Goal: Task Accomplishment & Management: Complete application form

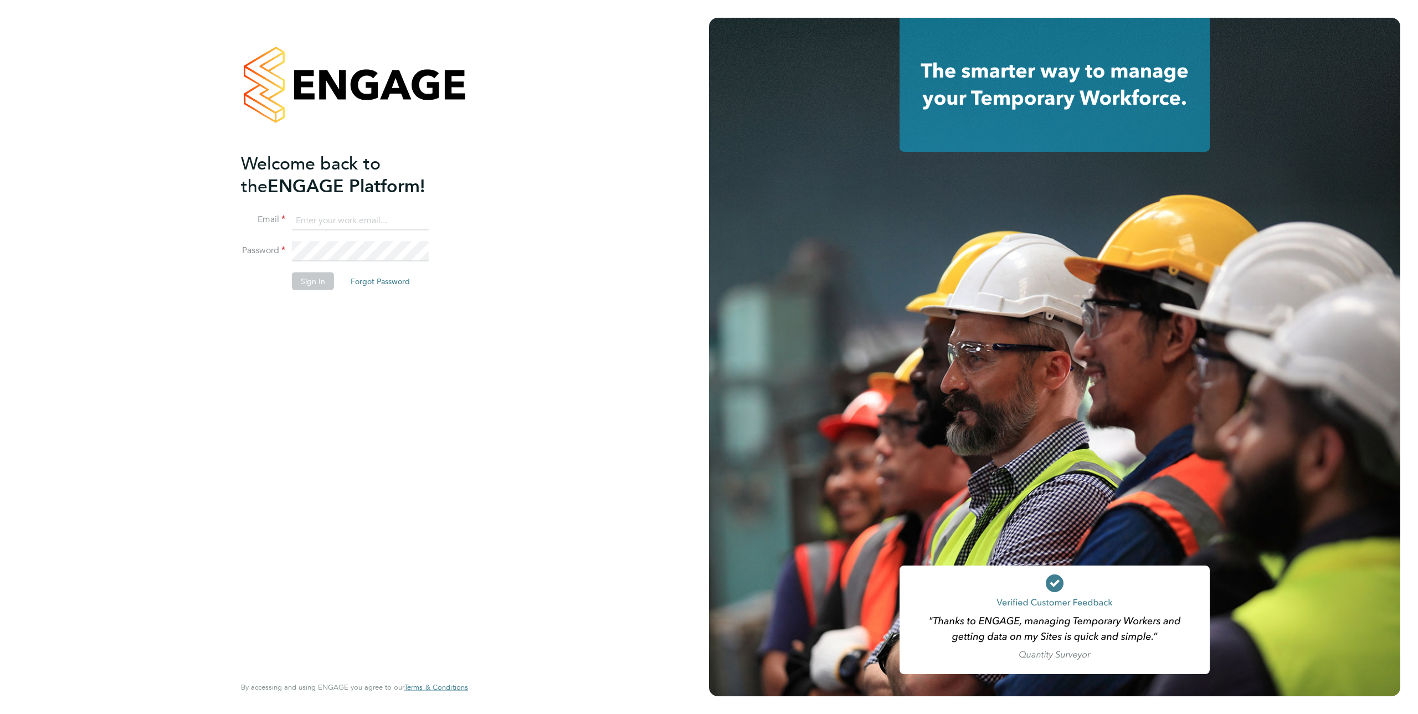
type input "[EMAIL_ADDRESS][DOMAIN_NAME]"
click at [327, 277] on button "Sign In" at bounding box center [313, 281] width 42 height 18
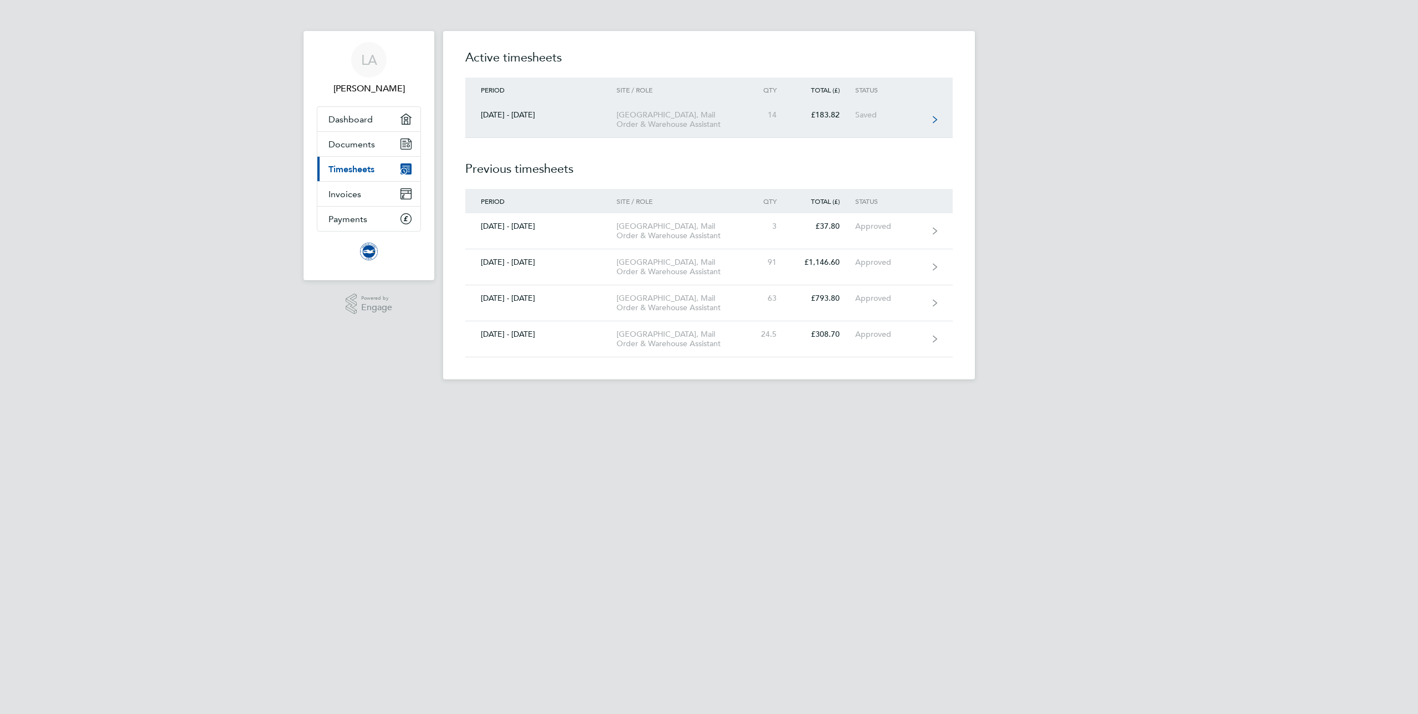
click at [574, 125] on link "[DATE] - [DATE] [GEOGRAPHIC_DATA], Mail Order & Warehouse Assistant 14 £183.82 …" at bounding box center [708, 120] width 487 height 36
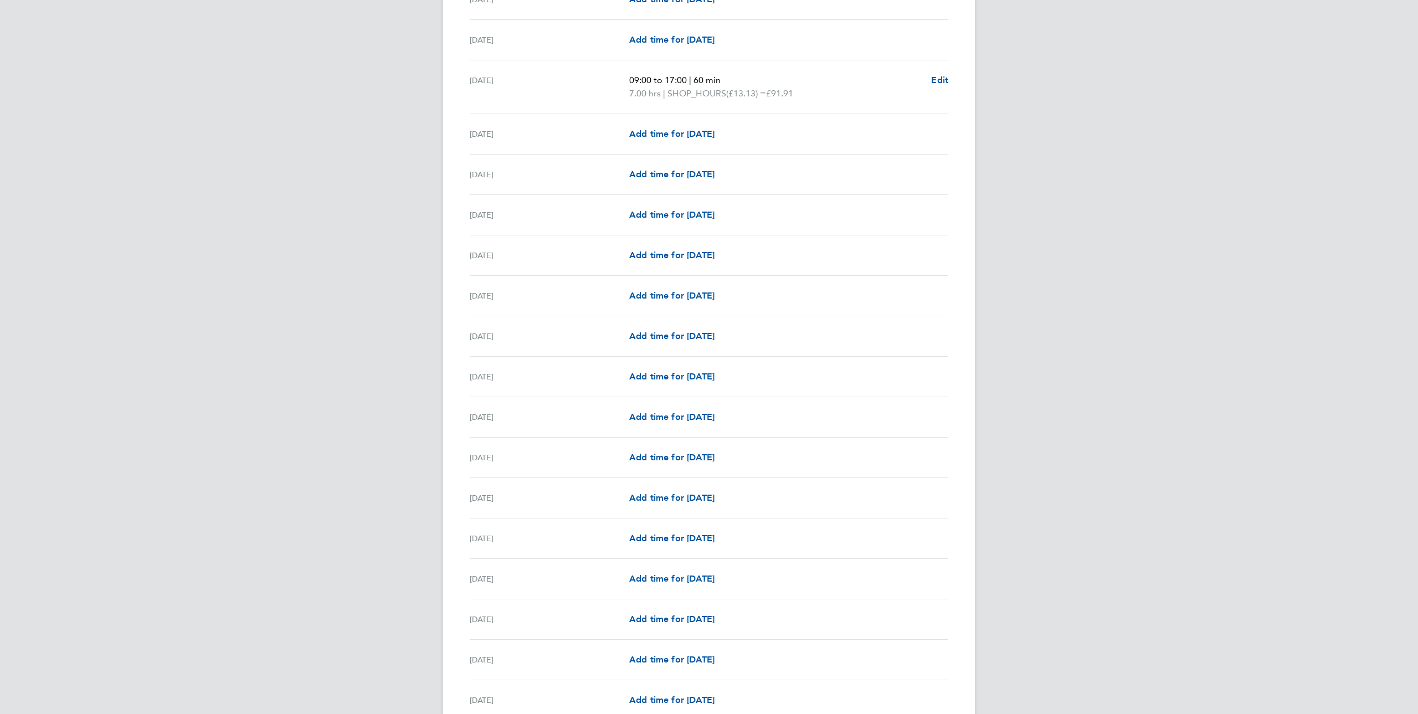
scroll to position [554, 0]
click at [693, 579] on span "Add time for [DATE]" at bounding box center [671, 578] width 85 height 11
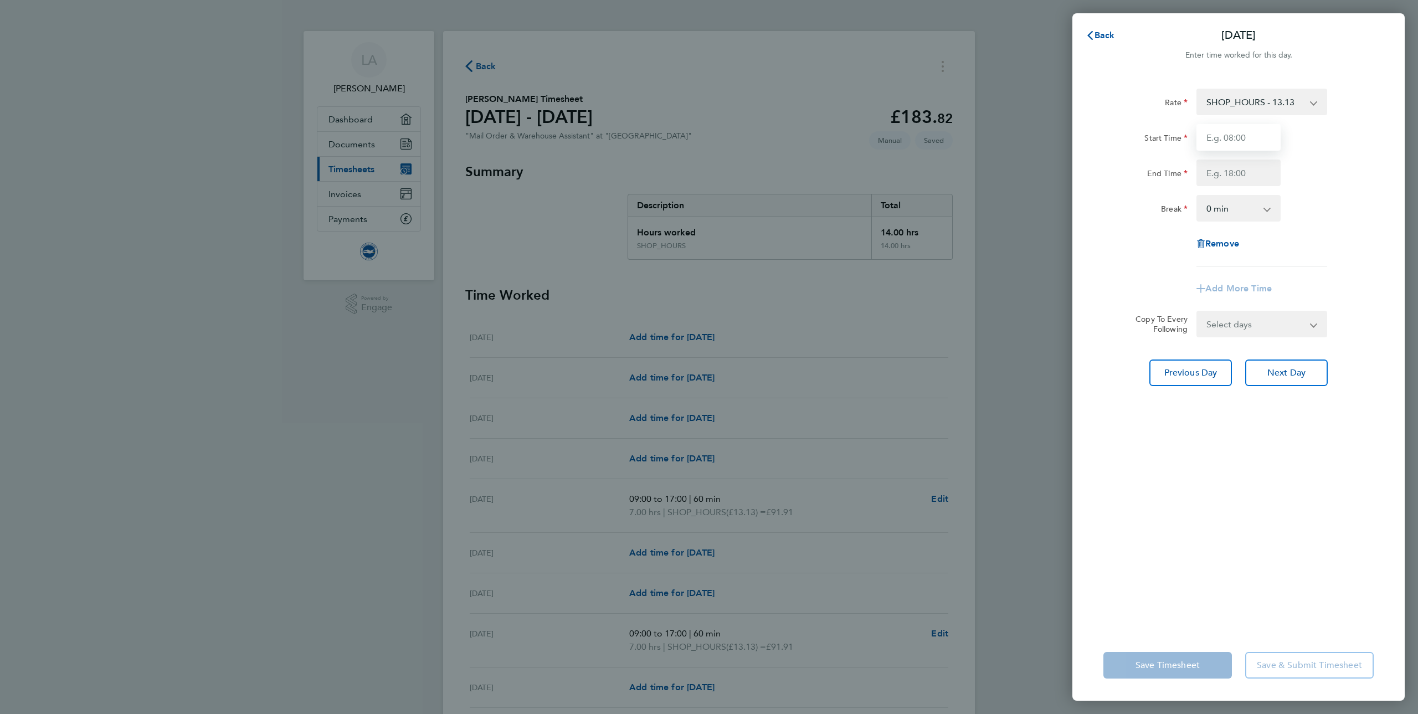
click at [1257, 146] on input "Start Time" at bounding box center [1238, 137] width 84 height 27
type input "10:00"
type input "18:30"
click at [1275, 210] on app-icon-cross-button at bounding box center [1272, 208] width 13 height 24
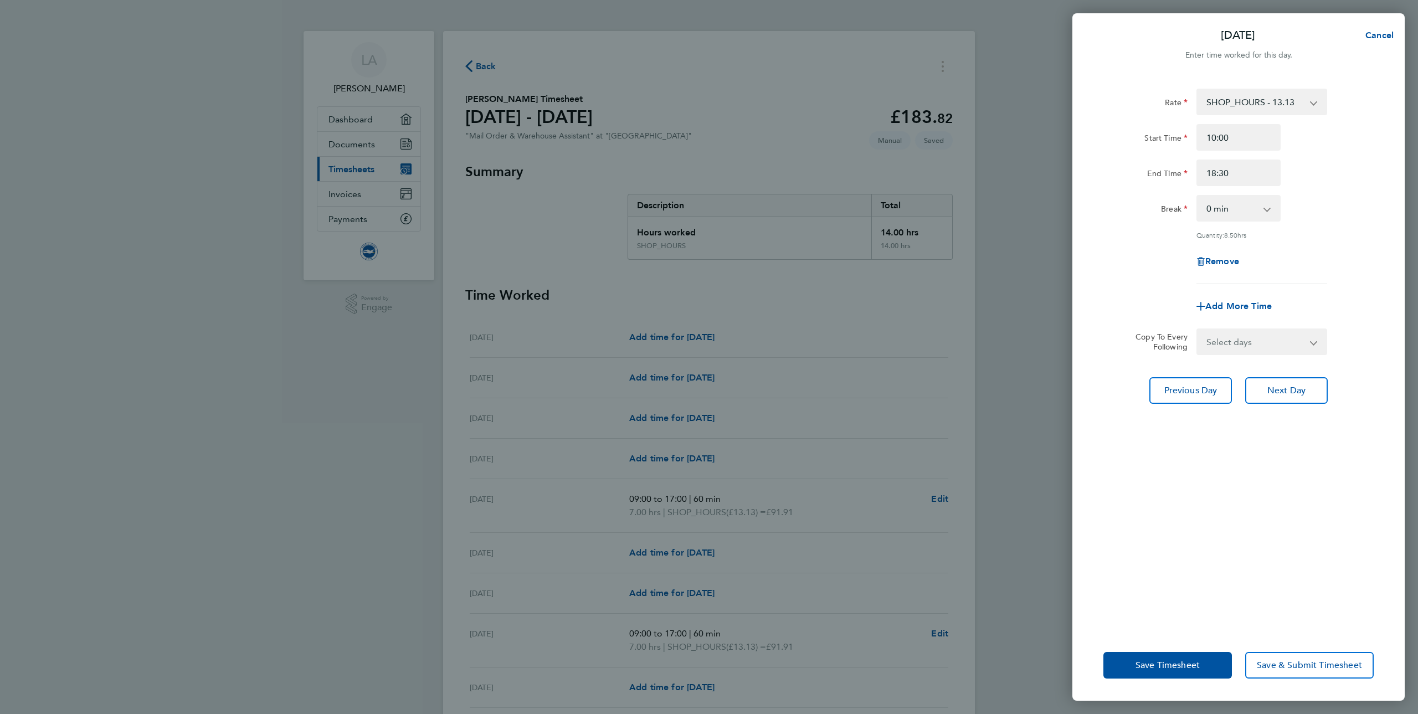
click at [1266, 208] on app-icon-cross-button at bounding box center [1272, 208] width 13 height 24
click at [1268, 204] on app-icon-cross-button at bounding box center [1272, 208] width 13 height 24
click at [1253, 176] on input "18:30" at bounding box center [1238, 172] width 84 height 27
click at [1253, 208] on select "0 min 15 min 30 min 45 min 60 min 75 min 90 min" at bounding box center [1231, 208] width 69 height 24
select select "90"
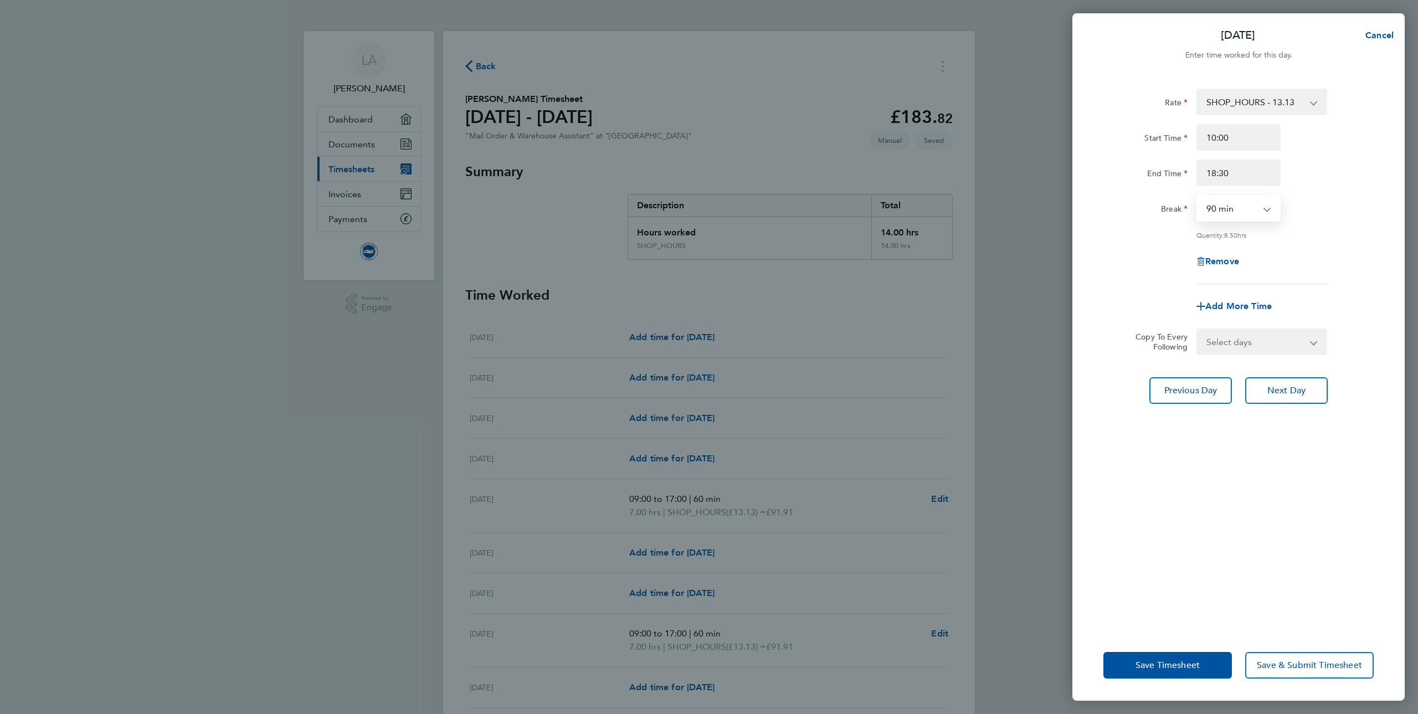
click at [1197, 196] on select "0 min 15 min 30 min 45 min 60 min 75 min 90 min" at bounding box center [1231, 208] width 69 height 24
click at [1316, 104] on app-icon-cross-button at bounding box center [1318, 102] width 13 height 24
click at [1323, 218] on div "Break 0 min 15 min 30 min 45 min 60 min 75 min 90 min" at bounding box center [1238, 208] width 279 height 27
click at [1258, 337] on select "Select days Day Weekday (Mon-Fri) Weekend (Sat-Sun) [DATE] [DATE] [DATE] [DATE]…" at bounding box center [1255, 341] width 116 height 24
click at [1277, 339] on select "Select days Day Weekday (Mon-Fri) Weekend (Sat-Sun) [DATE] [DATE] [DATE] [DATE]…" at bounding box center [1255, 341] width 116 height 24
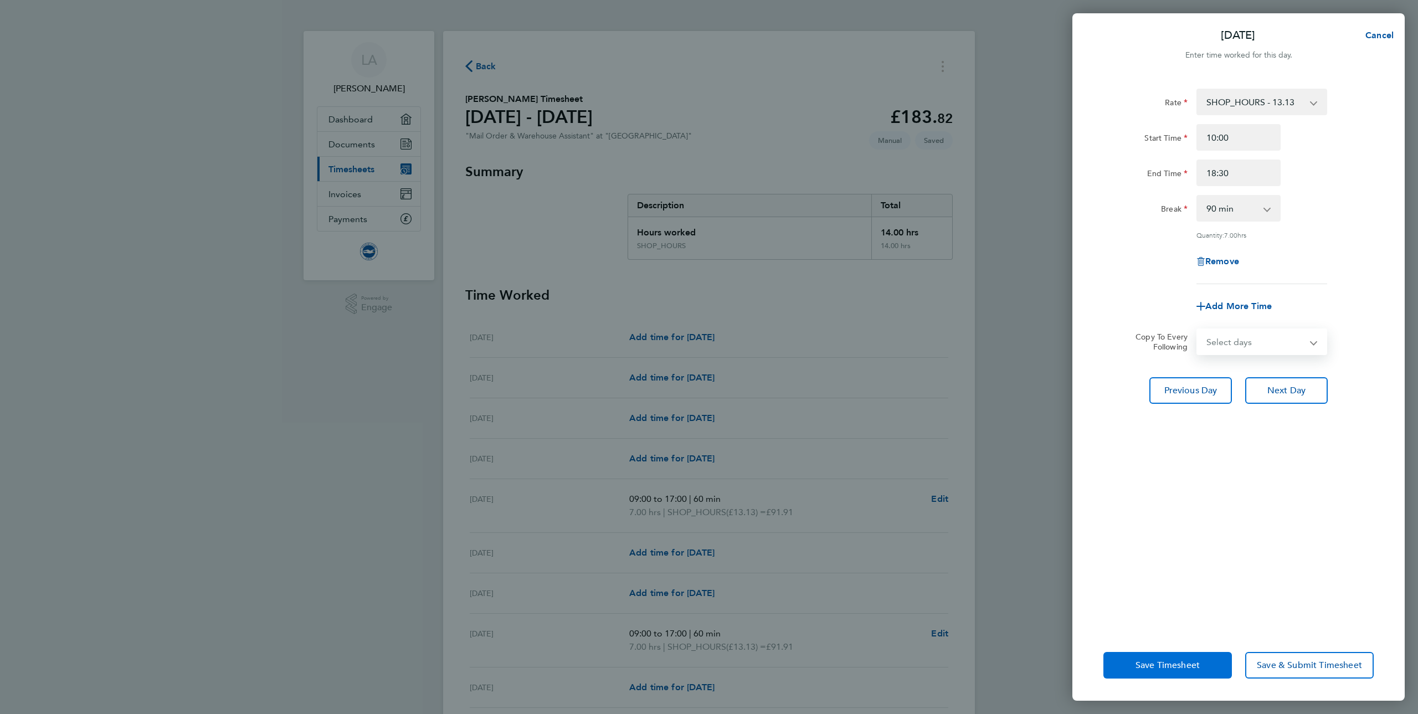
click at [1208, 667] on button "Save Timesheet" at bounding box center [1167, 665] width 128 height 27
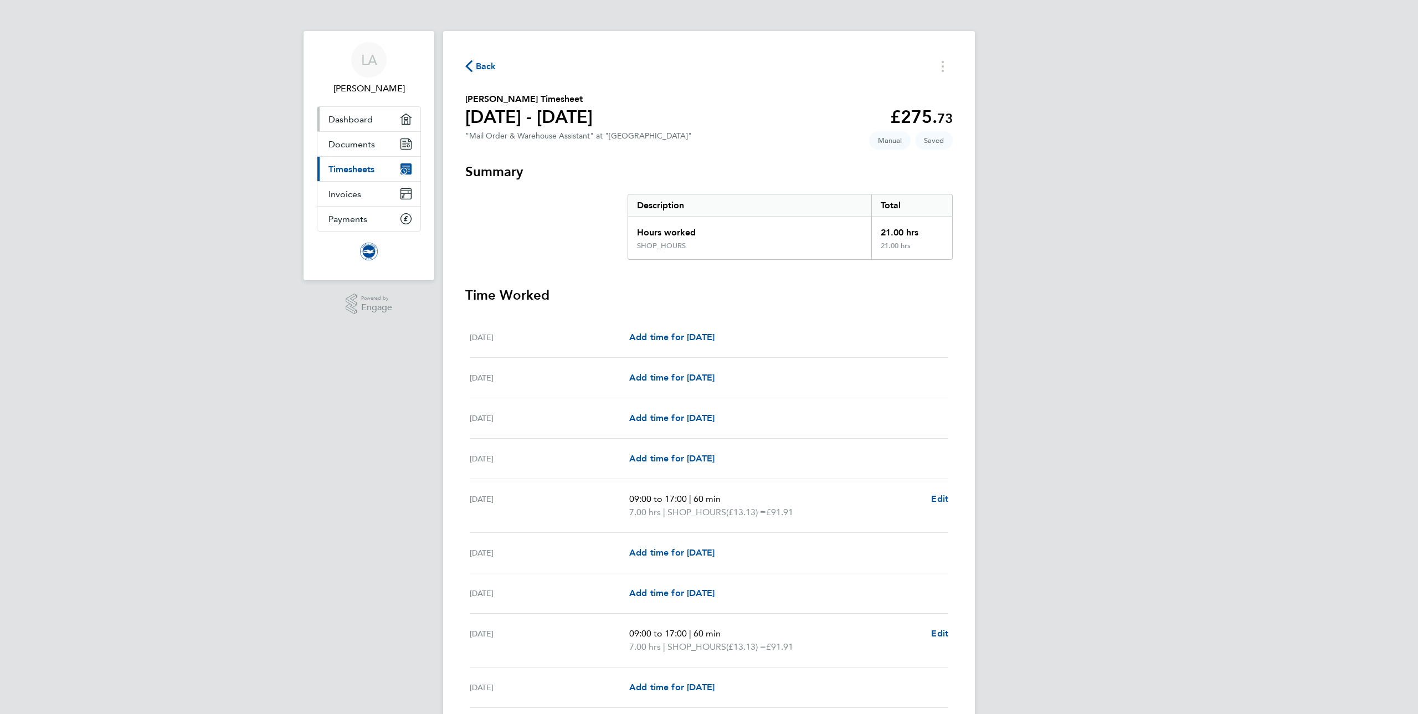
click at [370, 119] on span "Dashboard" at bounding box center [350, 119] width 44 height 11
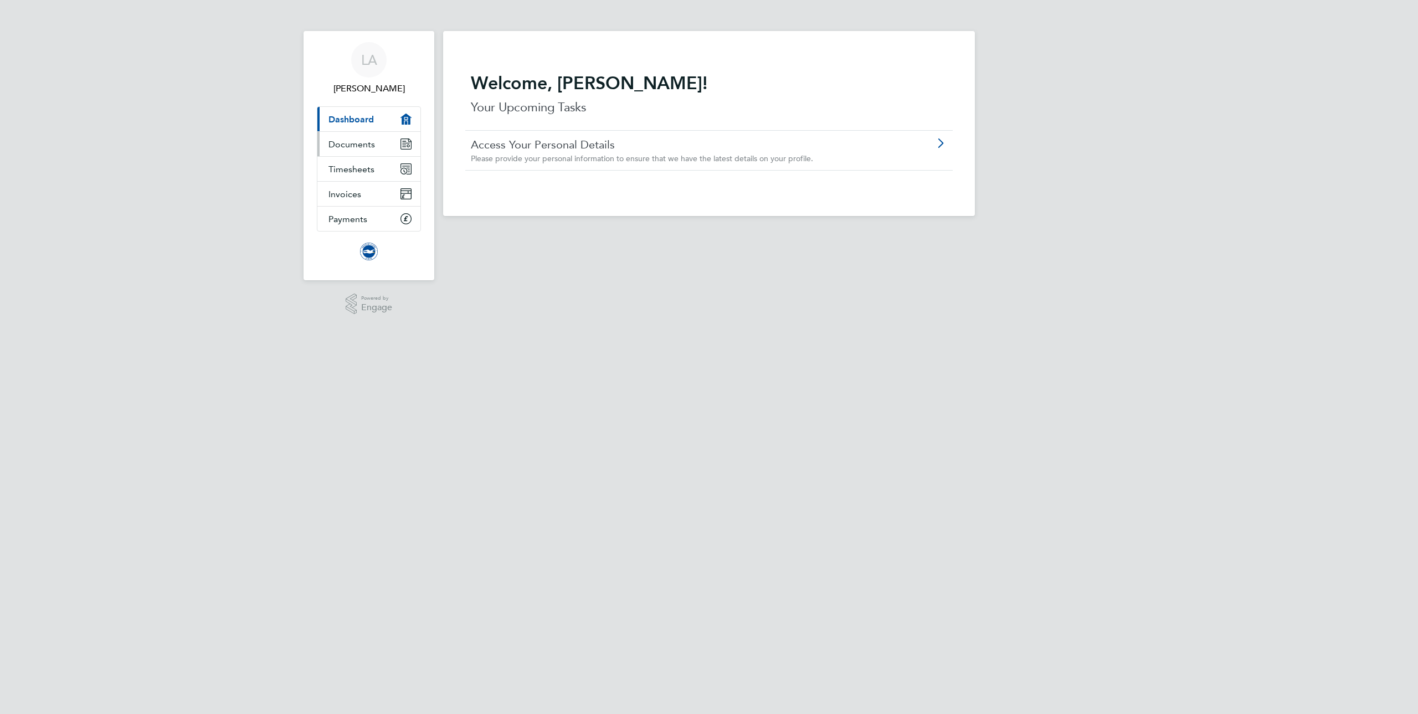
click at [369, 147] on span "Documents" at bounding box center [351, 144] width 47 height 11
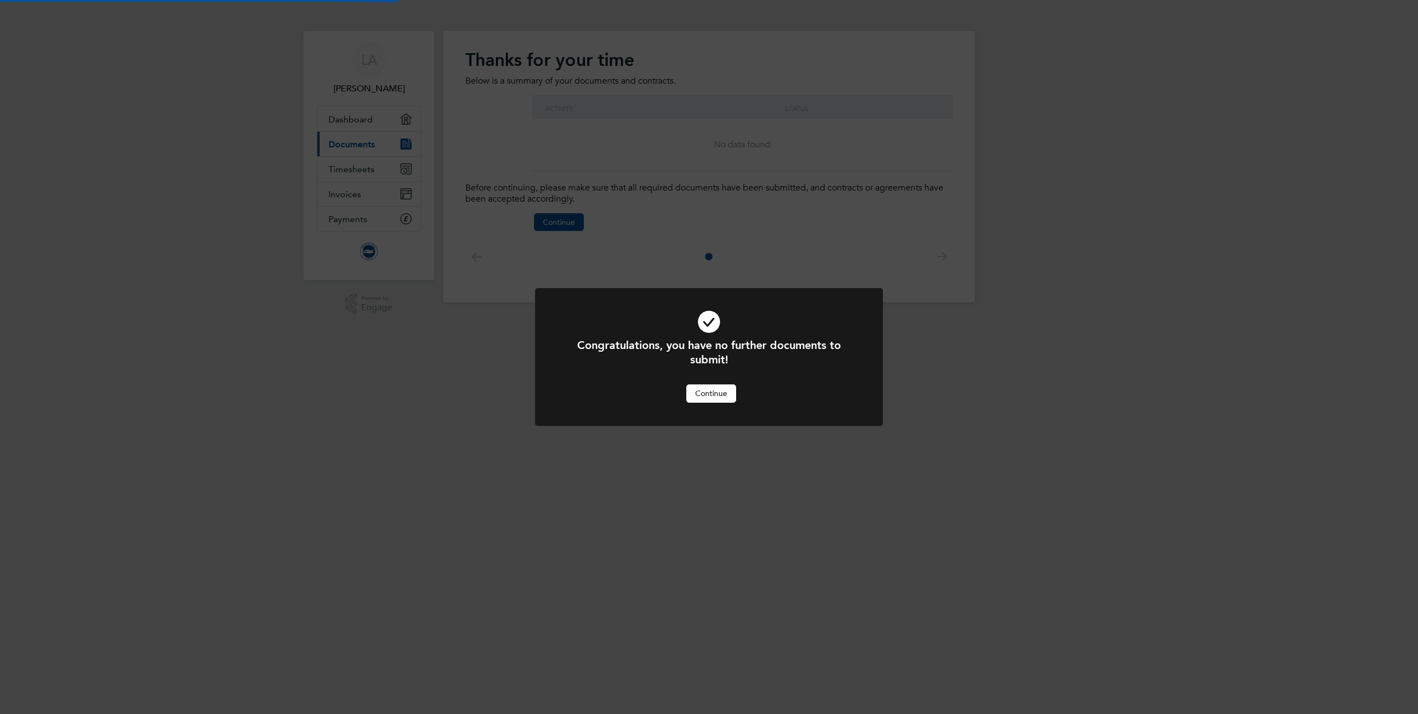
click at [381, 182] on div "Congratulations, you have no further documents to submit! Cancel Continue" at bounding box center [709, 357] width 1418 height 714
click at [722, 392] on button "Continue" at bounding box center [711, 393] width 50 height 18
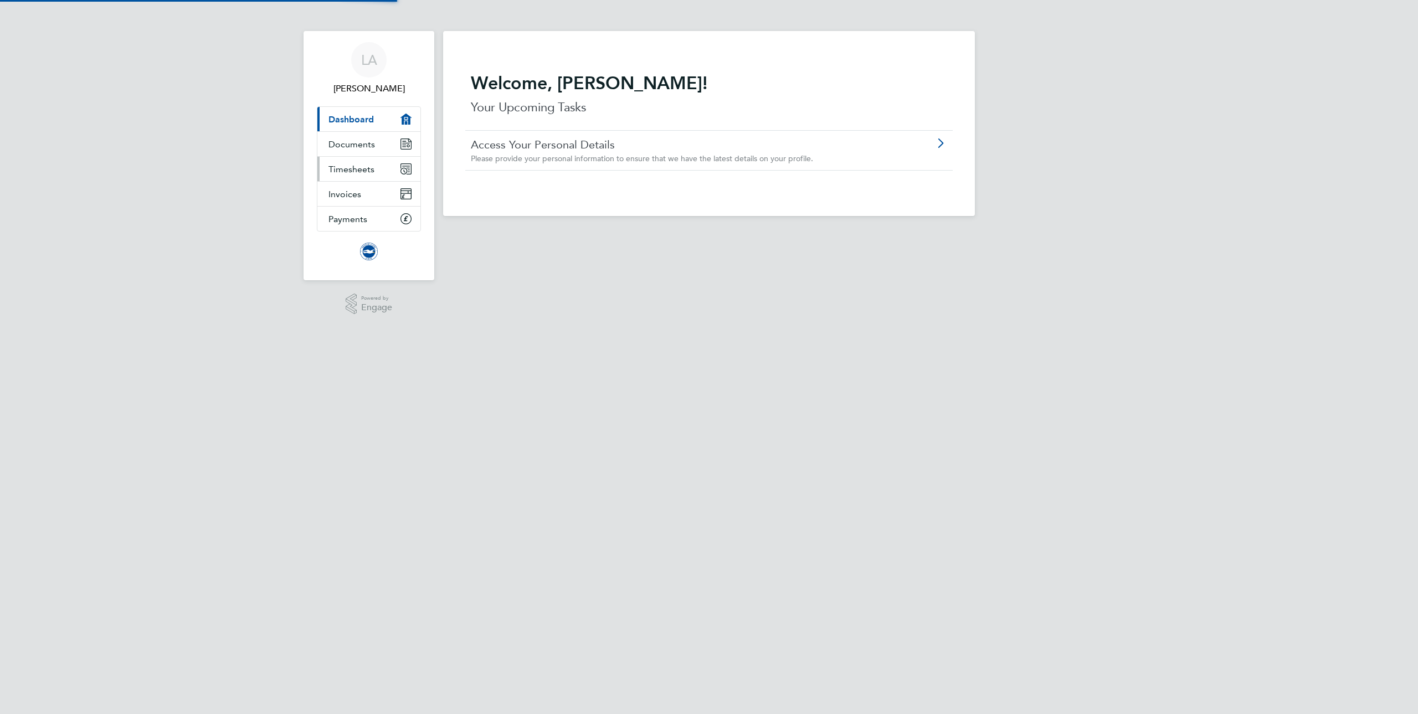
click at [367, 167] on span "Timesheets" at bounding box center [351, 169] width 46 height 11
